Goal: Navigation & Orientation: Find specific page/section

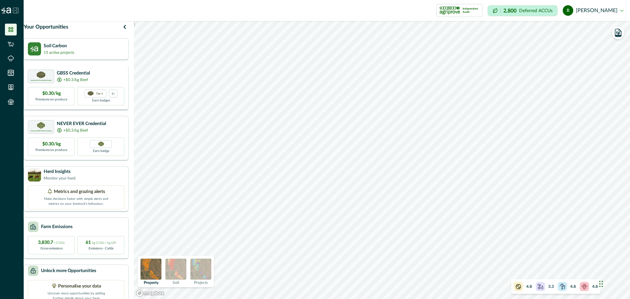
click at [60, 74] on div "Greenham Beef Sustainability Standard GBSS Credential +$0.3/kg Beef $0.30/kg Pr…" at bounding box center [76, 88] width 105 height 45
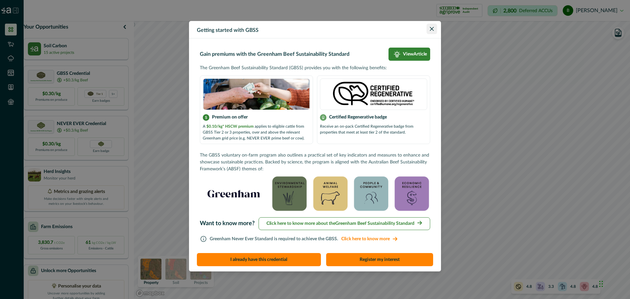
click at [432, 31] on button "Close" at bounding box center [431, 29] width 10 height 10
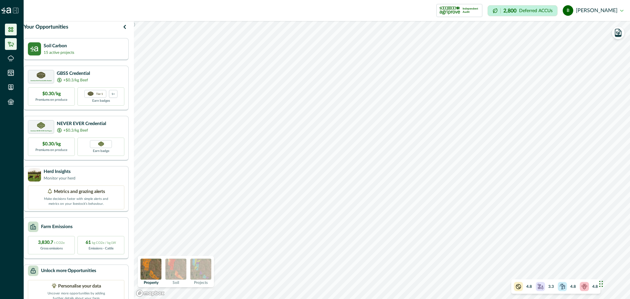
click at [12, 49] on li at bounding box center [11, 44] width 12 height 12
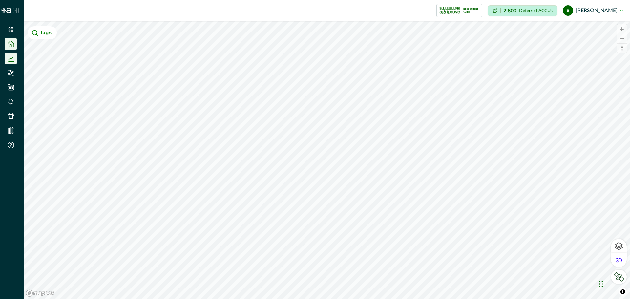
click at [12, 57] on icon at bounding box center [11, 58] width 5 height 3
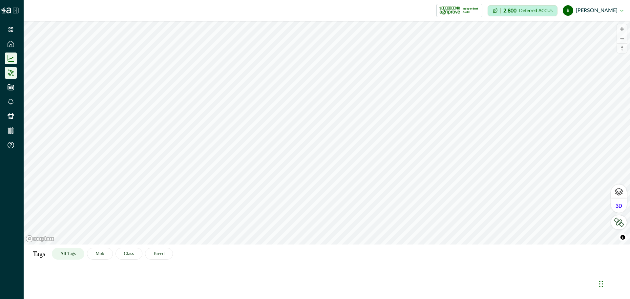
click at [11, 71] on icon at bounding box center [11, 71] width 2 height 2
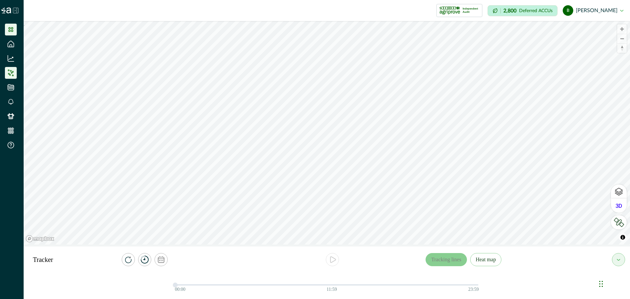
click at [11, 27] on icon at bounding box center [11, 29] width 7 height 7
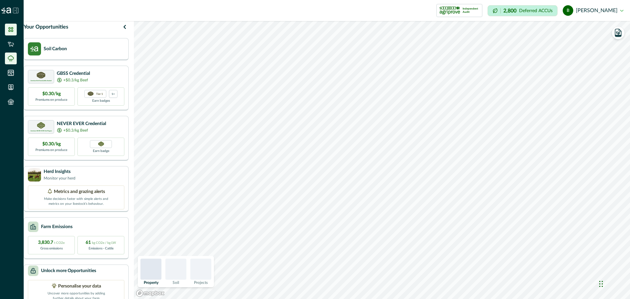
click at [10, 60] on icon at bounding box center [11, 58] width 6 height 5
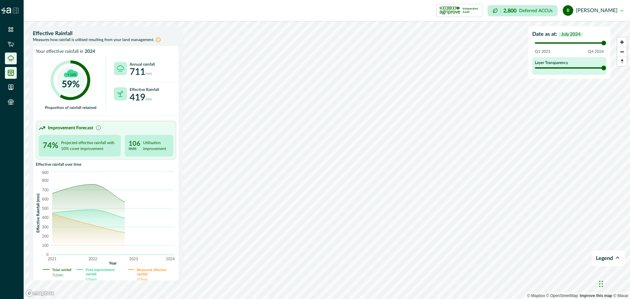
click at [10, 71] on icon at bounding box center [11, 73] width 7 height 7
